Goal: Check status: Check status

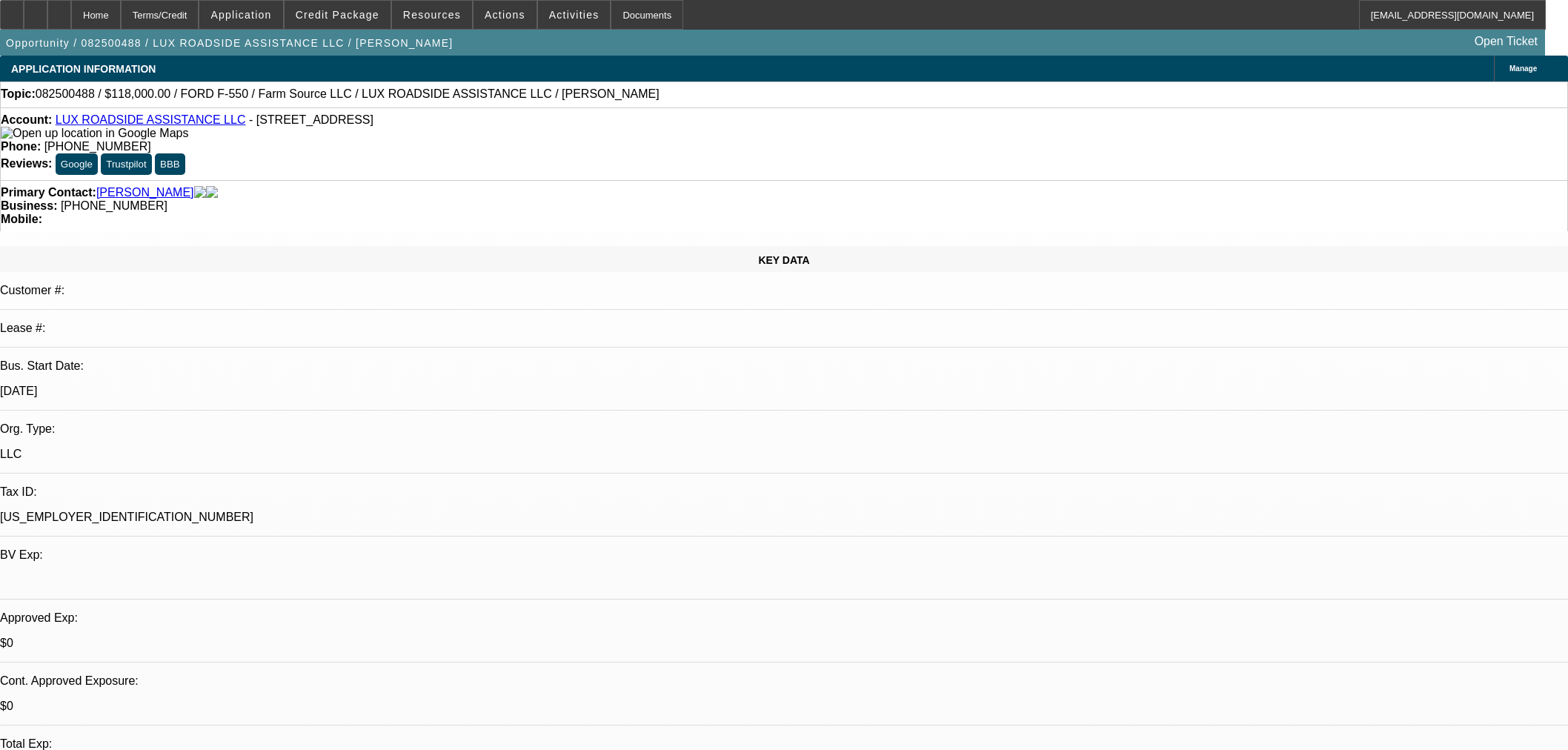
select select "0"
select select "6"
select select "0"
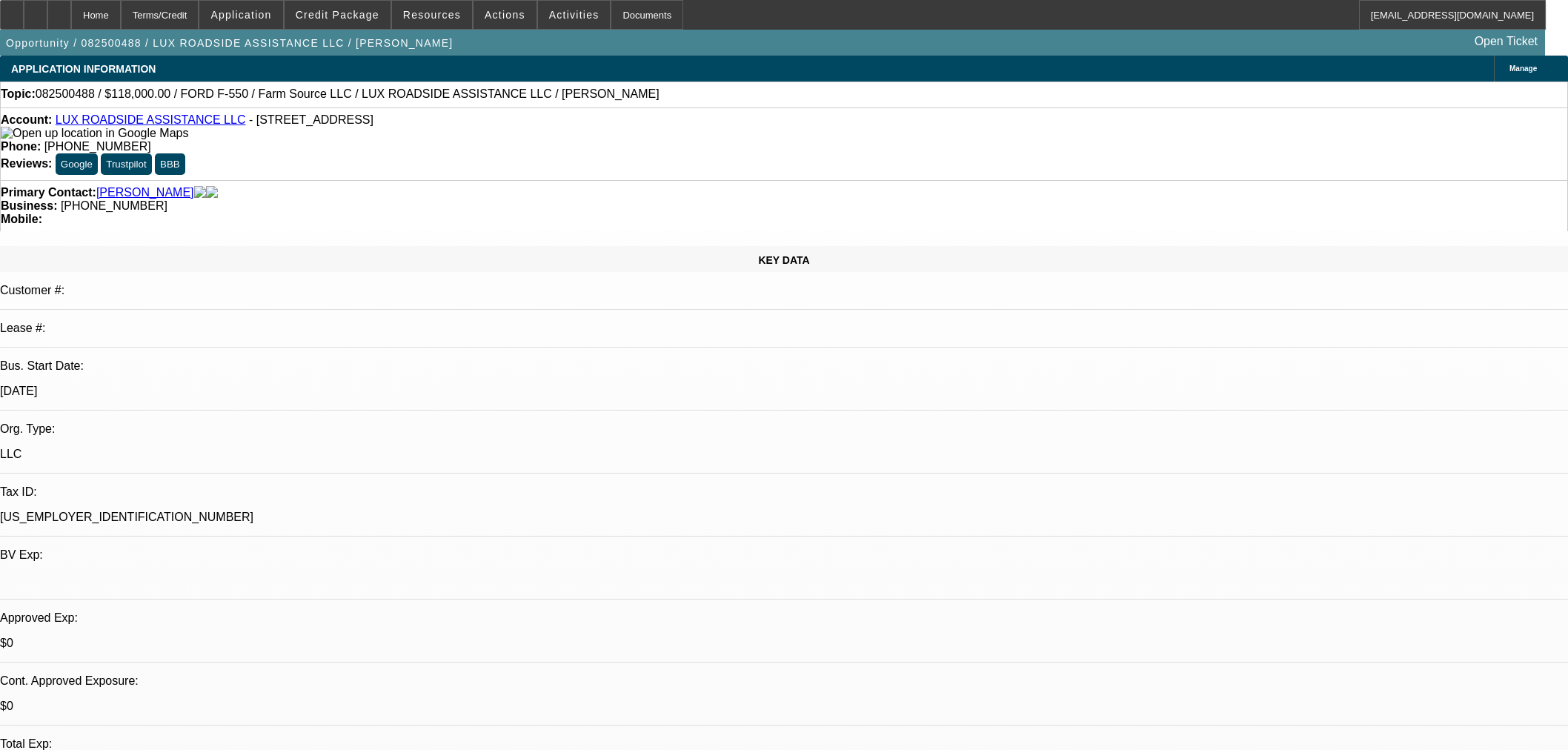
select select "0"
select select "6"
select select "0"
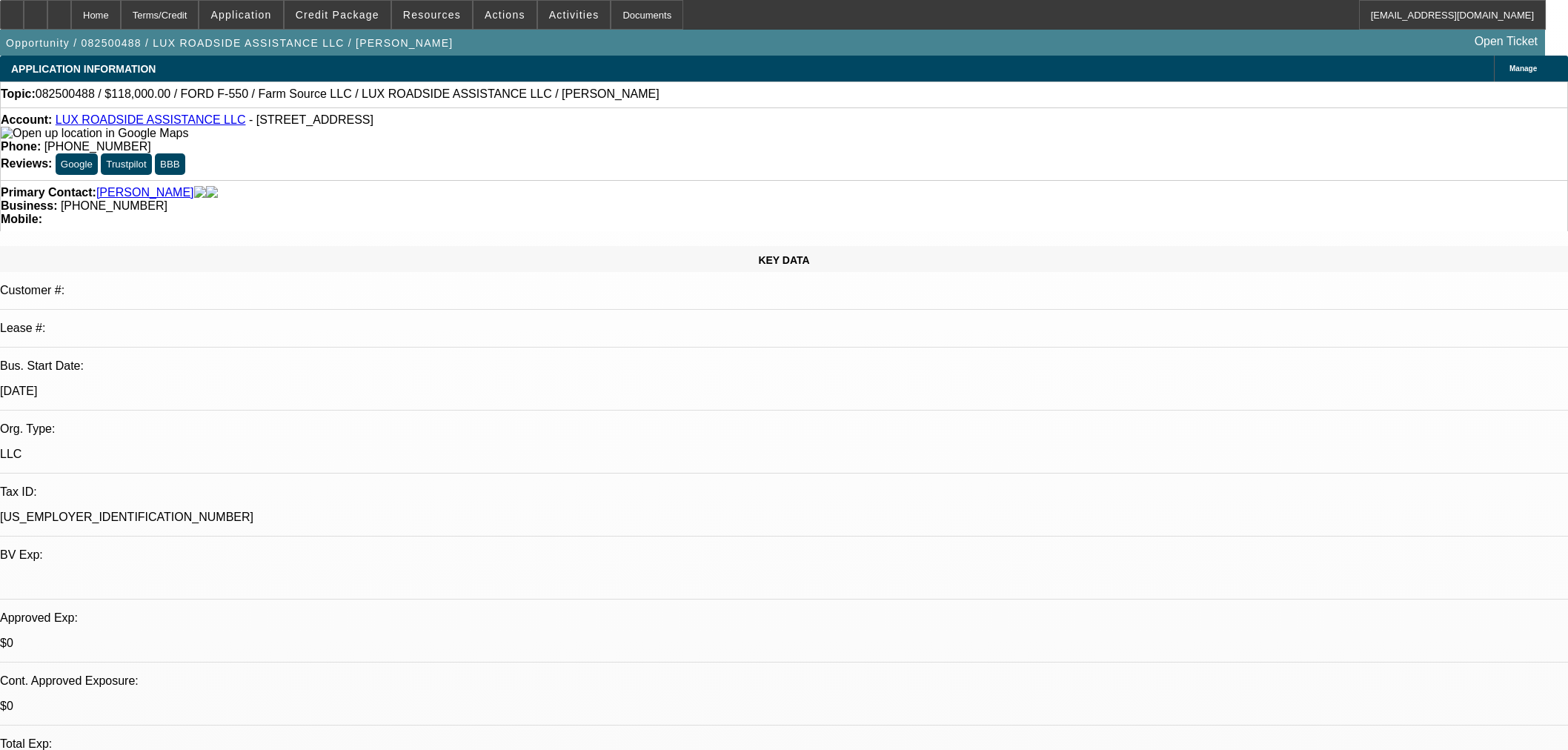
select select "0"
select select "6"
select select "0"
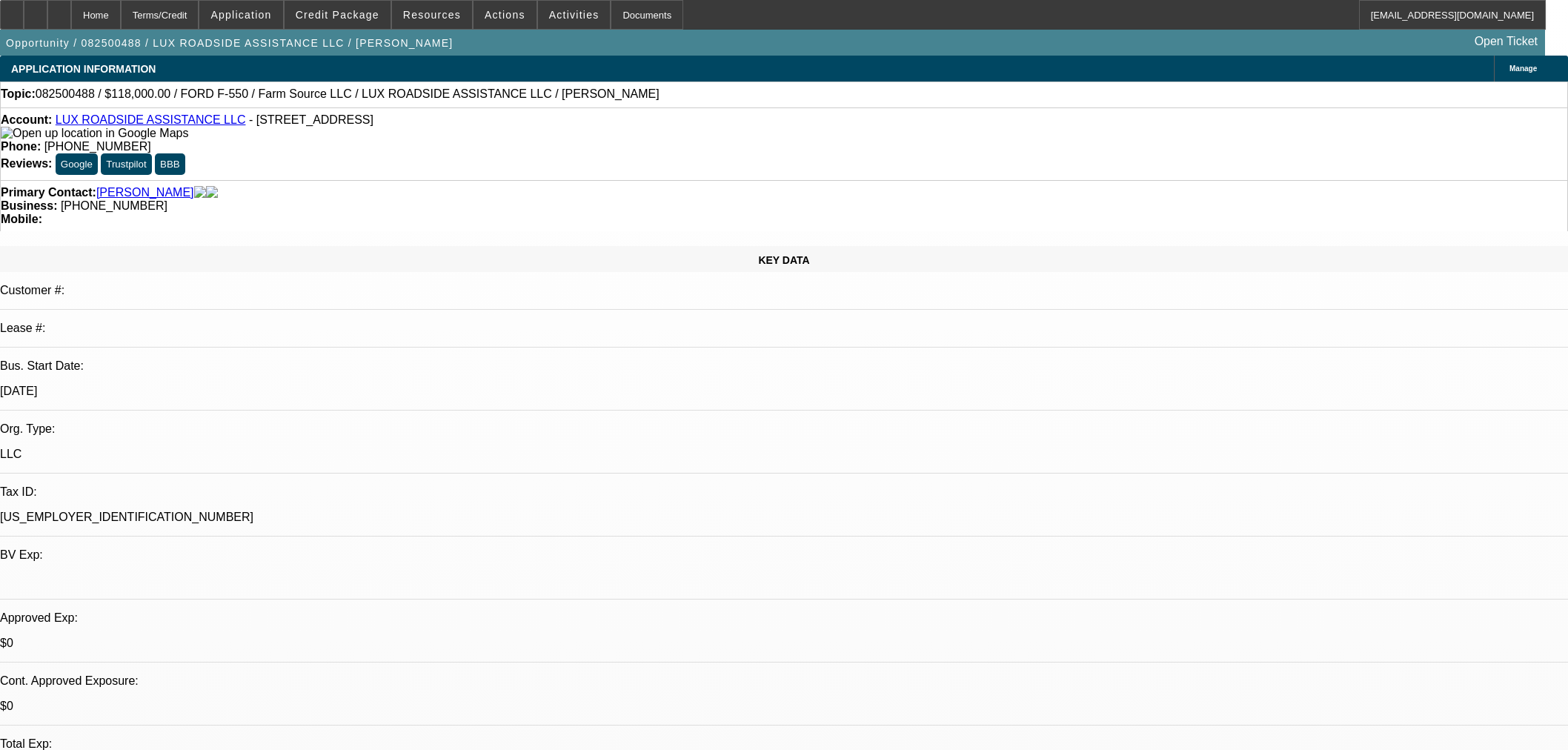
select select "6"
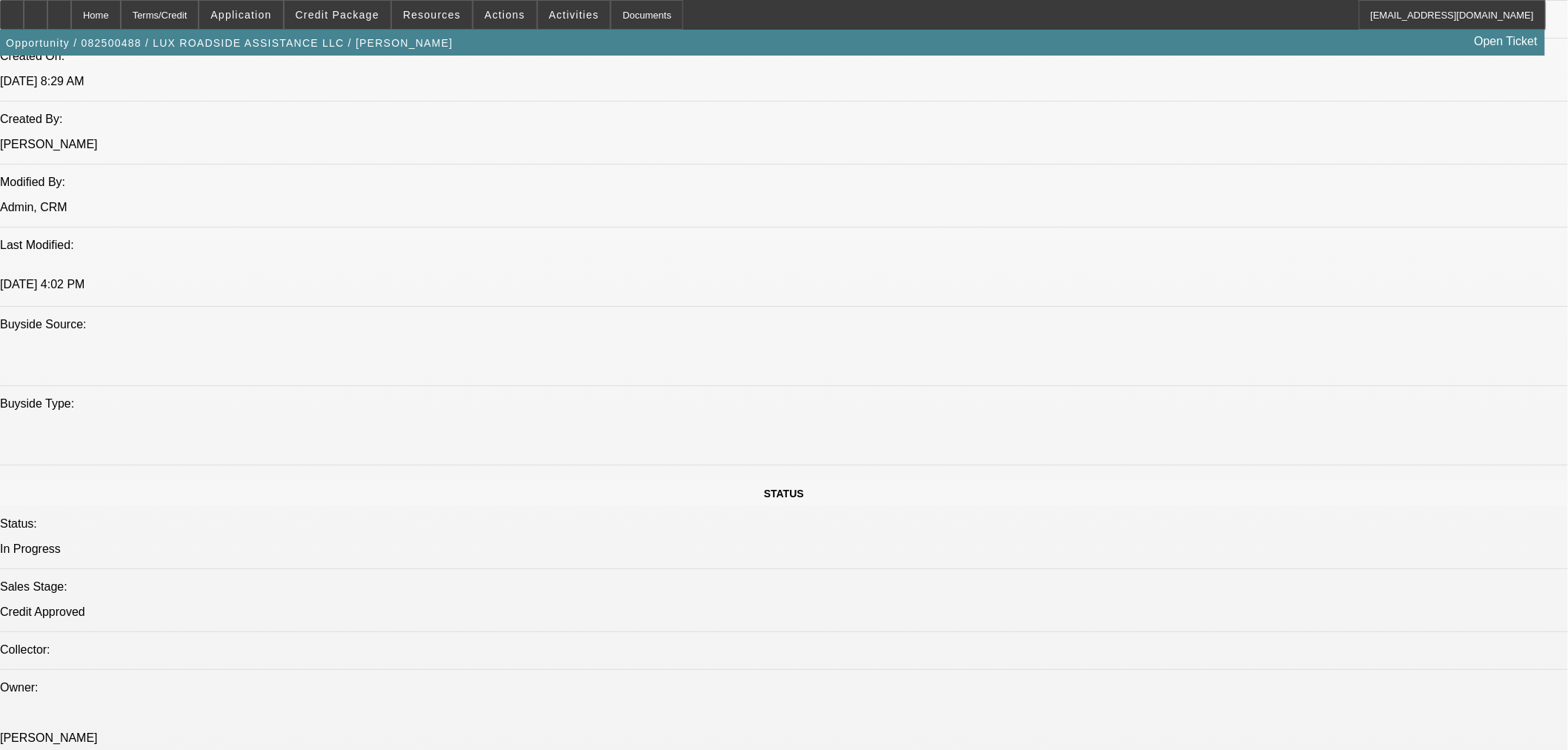
scroll to position [741, 0]
